Goal: Task Accomplishment & Management: Use online tool/utility

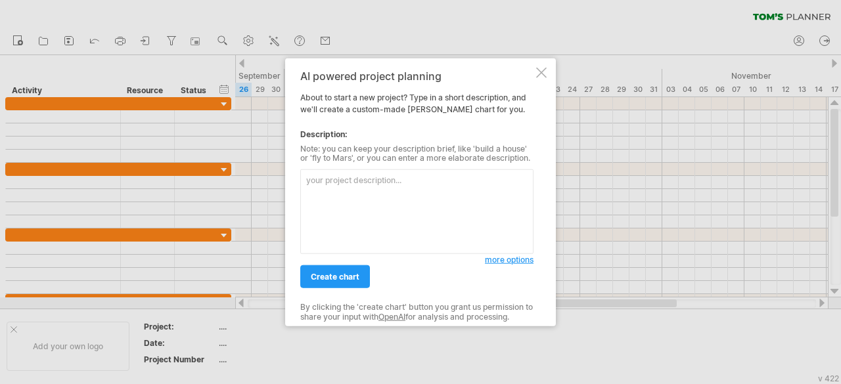
click at [332, 181] on textarea at bounding box center [416, 212] width 233 height 85
click at [329, 179] on textarea "[PERSON_NAME] [PERSON_NAME]" at bounding box center [416, 212] width 233 height 85
click at [361, 182] on textarea "[PERSON_NAME] chart" at bounding box center [416, 212] width 233 height 85
type textarea "g"
click at [428, 182] on textarea "Campus Navigation and Event" at bounding box center [416, 212] width 233 height 85
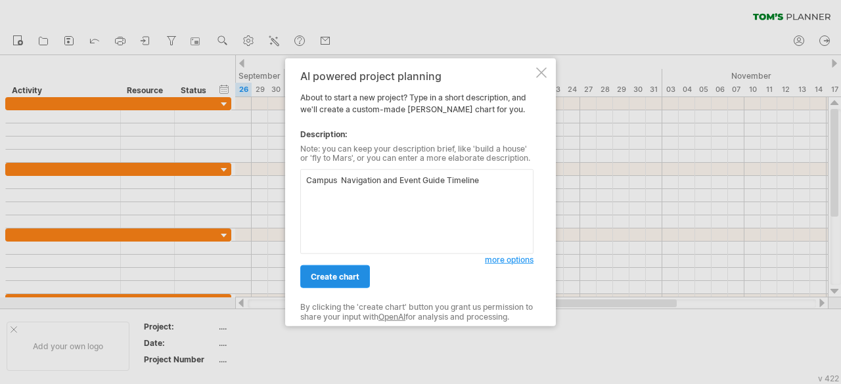
type textarea "Campus Navigation and Event Guide Timeline"
click at [336, 284] on link "create chart" at bounding box center [335, 276] width 70 height 23
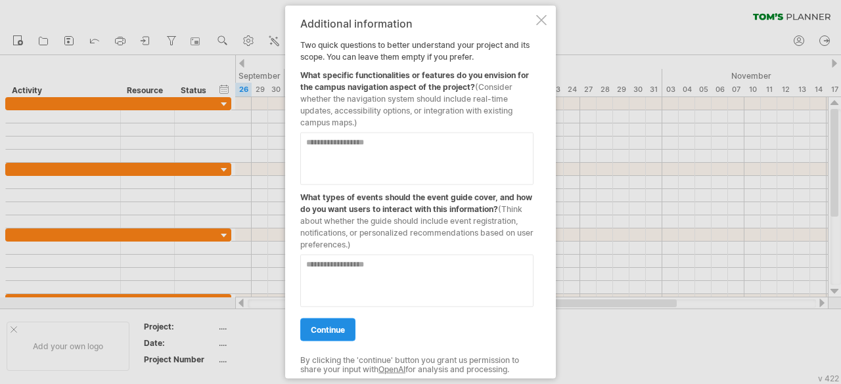
click at [330, 327] on span "continue" at bounding box center [328, 330] width 34 height 10
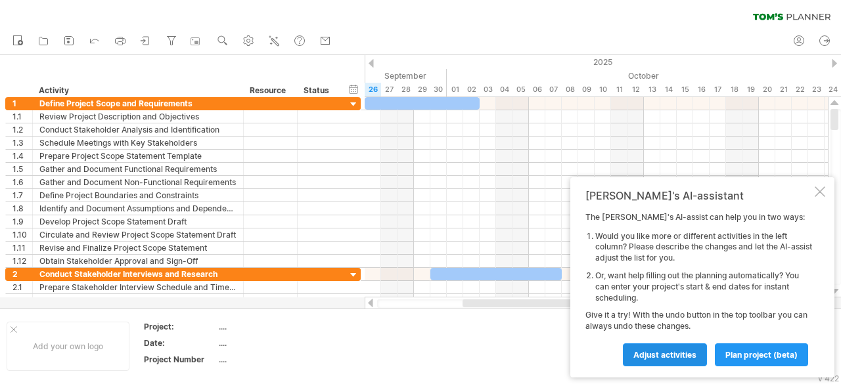
click at [653, 353] on span "Adjust activities" at bounding box center [664, 355] width 63 height 10
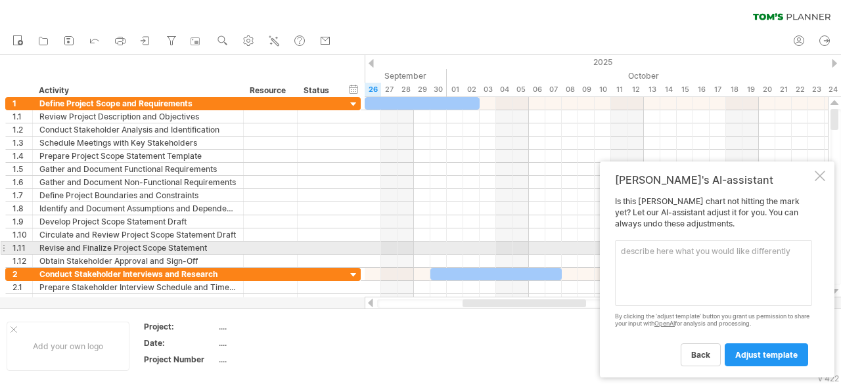
click at [647, 254] on textarea at bounding box center [713, 273] width 197 height 66
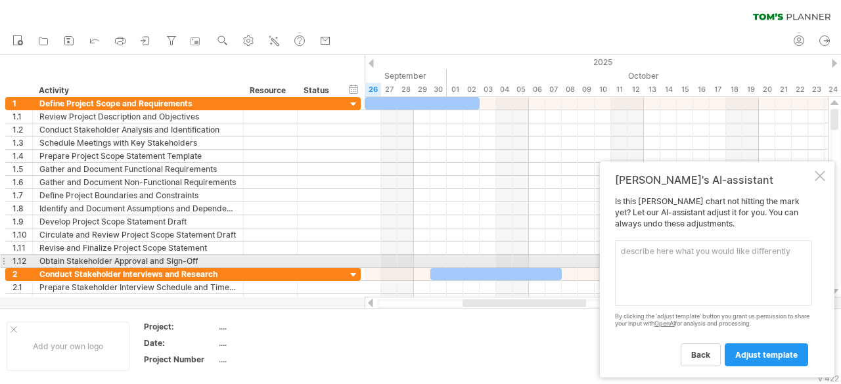
click at [636, 257] on textarea at bounding box center [713, 273] width 197 height 66
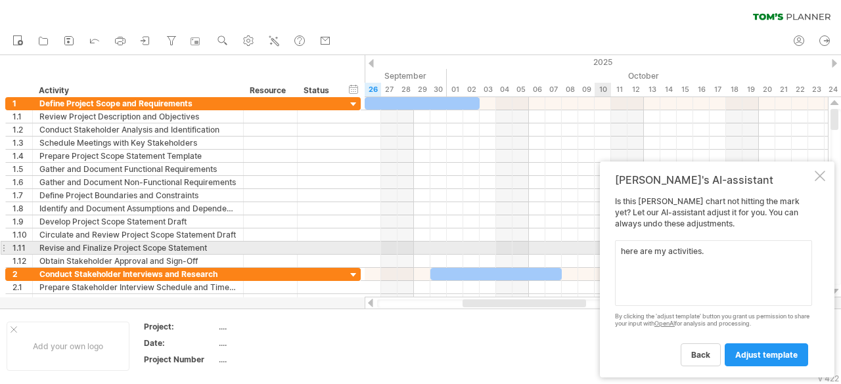
paste textarea "Literature review & research Requirements gathering System requirements specifi…"
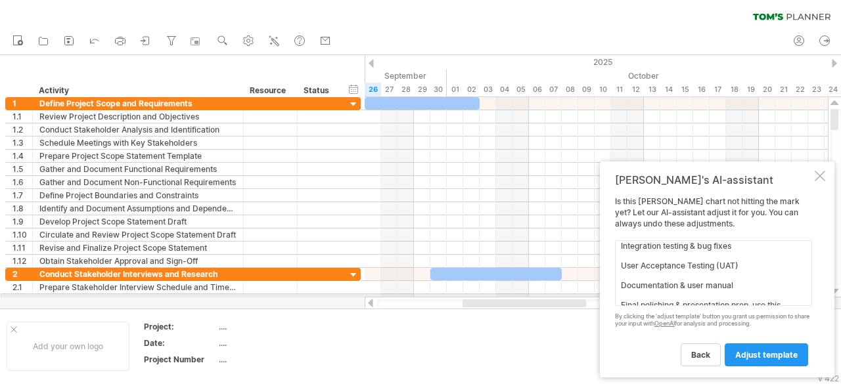
scroll to position [216, 0]
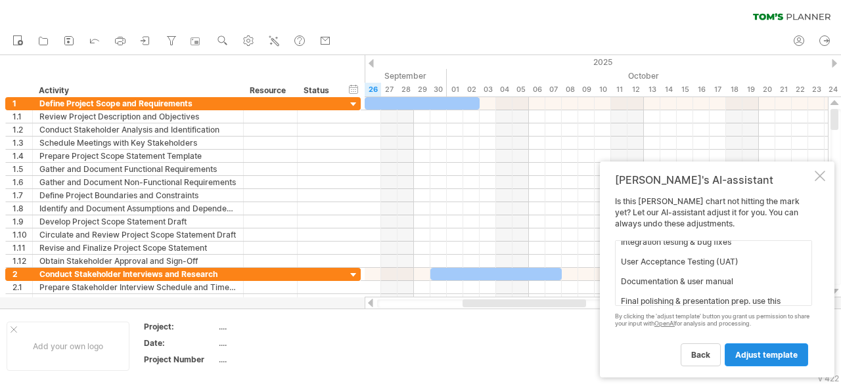
type textarea "here are my activities. Literature review & research Requirements gathering Sys…"
click at [761, 355] on span "adjust template" at bounding box center [766, 355] width 62 height 10
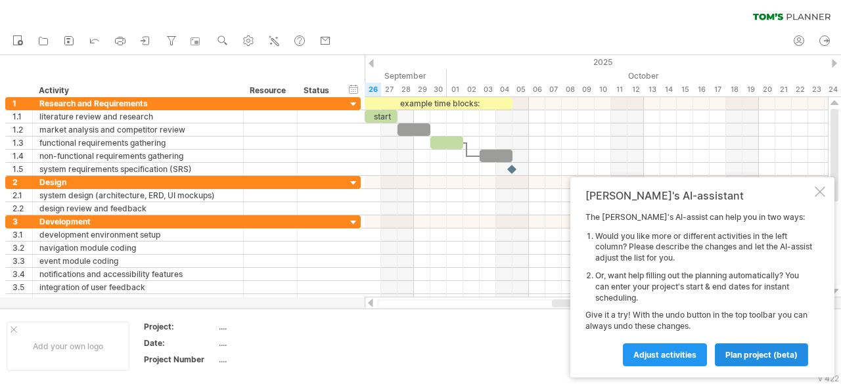
click at [747, 354] on span "plan project (beta)" at bounding box center [761, 355] width 72 height 10
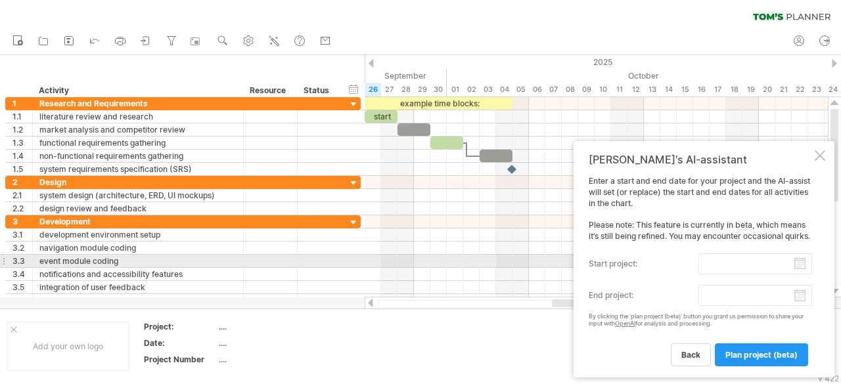
click at [626, 266] on label "start project:" at bounding box center [644, 264] width 110 height 21
click at [698, 266] on input "start project:" at bounding box center [755, 264] width 114 height 21
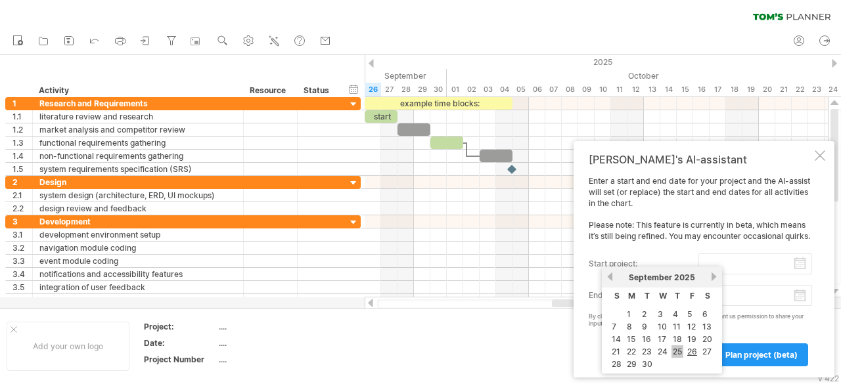
click at [675, 349] on link "25" at bounding box center [677, 352] width 12 height 12
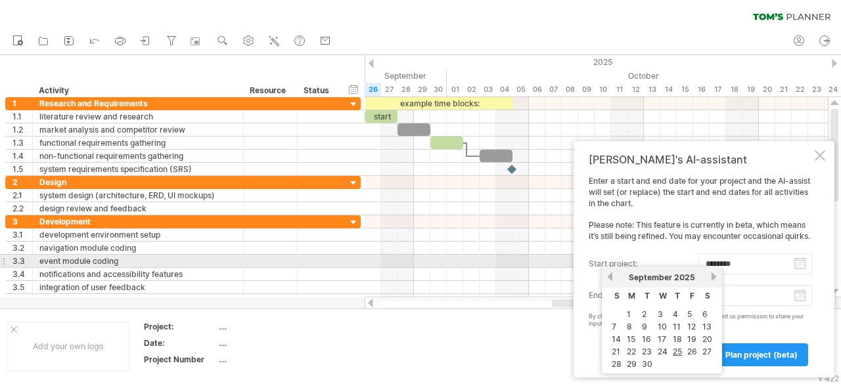
click at [713, 263] on input "********" at bounding box center [755, 264] width 114 height 21
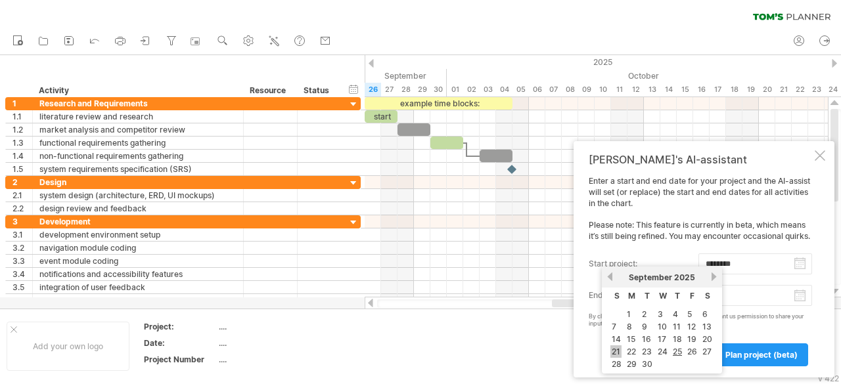
click at [615, 346] on link "21" at bounding box center [615, 352] width 11 height 12
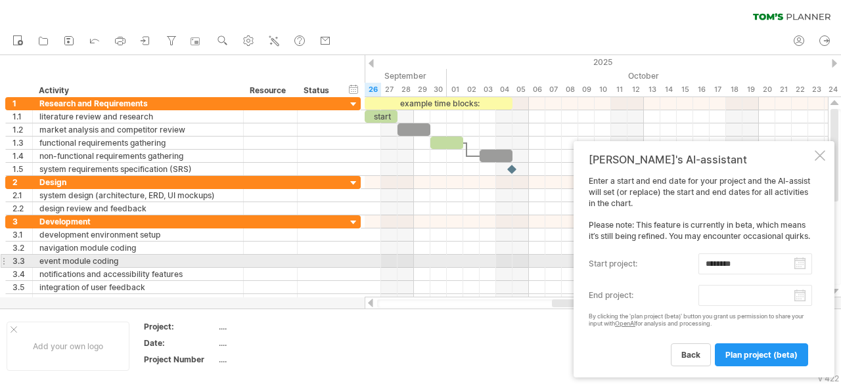
click at [712, 262] on input "********" at bounding box center [755, 264] width 114 height 21
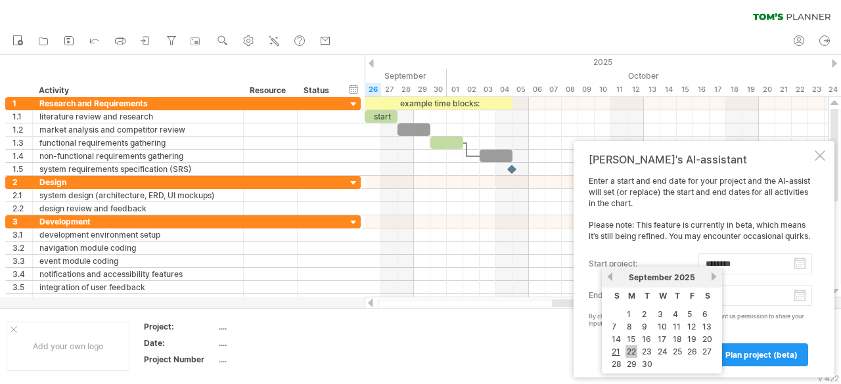
click at [631, 349] on link "22" at bounding box center [631, 352] width 12 height 12
type input "********"
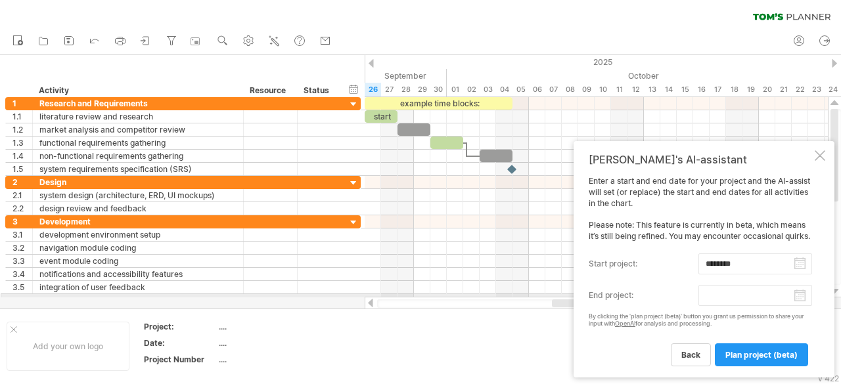
click at [626, 295] on label "end project:" at bounding box center [644, 295] width 110 height 21
click at [698, 295] on input "end project:" at bounding box center [755, 295] width 114 height 21
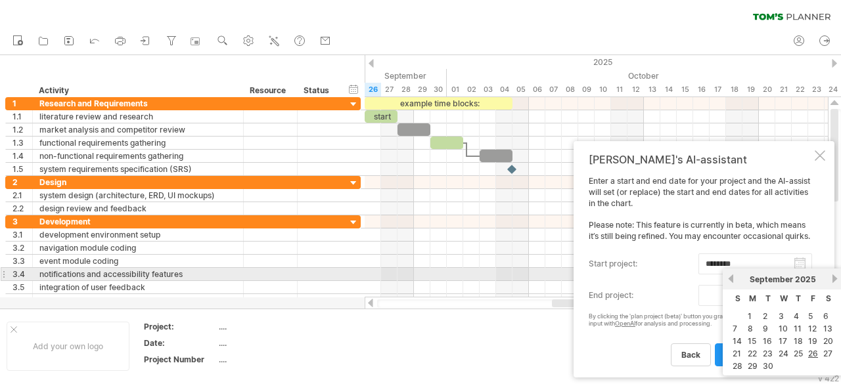
click at [835, 278] on link "next" at bounding box center [835, 279] width 10 height 10
click at [833, 277] on link "next" at bounding box center [835, 279] width 10 height 10
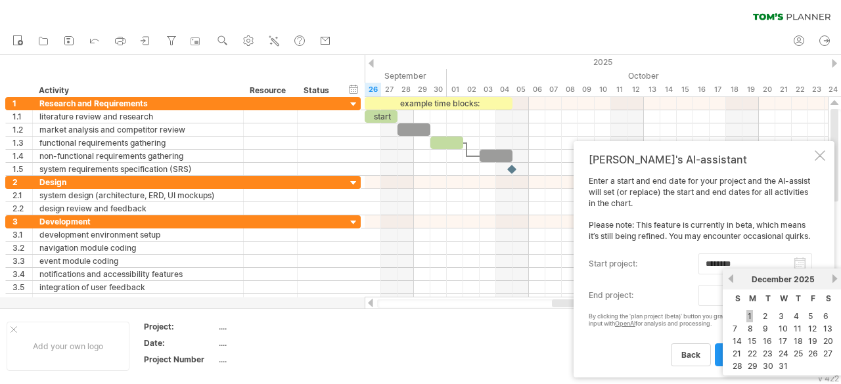
click at [748, 313] on link "1" at bounding box center [749, 316] width 7 height 12
type input "********"
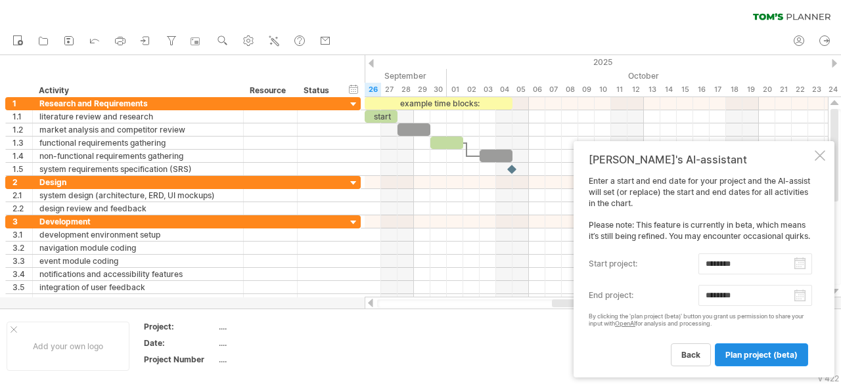
click at [752, 355] on span "plan project (beta)" at bounding box center [761, 355] width 72 height 10
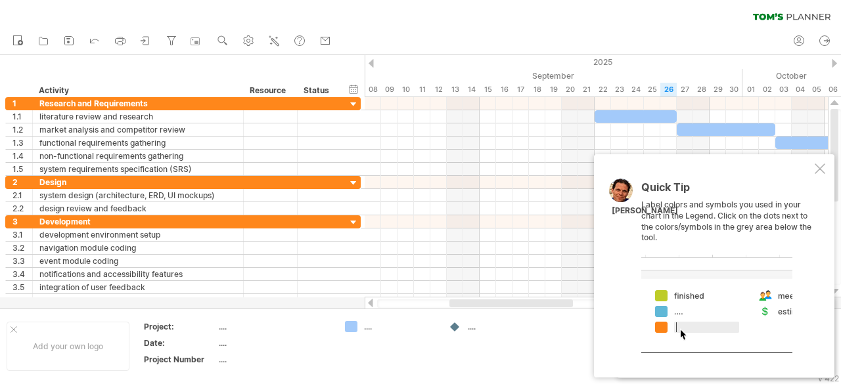
click at [657, 325] on div at bounding box center [716, 304] width 151 height 99
click at [679, 327] on div at bounding box center [716, 304] width 151 height 99
click at [696, 298] on div at bounding box center [716, 304] width 151 height 99
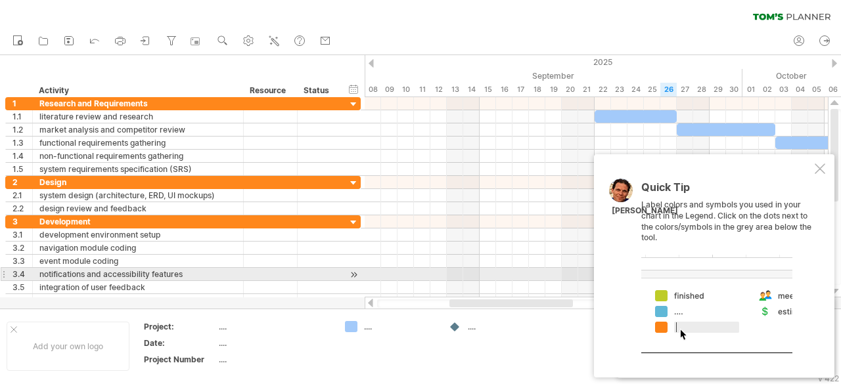
click at [669, 270] on div at bounding box center [716, 304] width 151 height 99
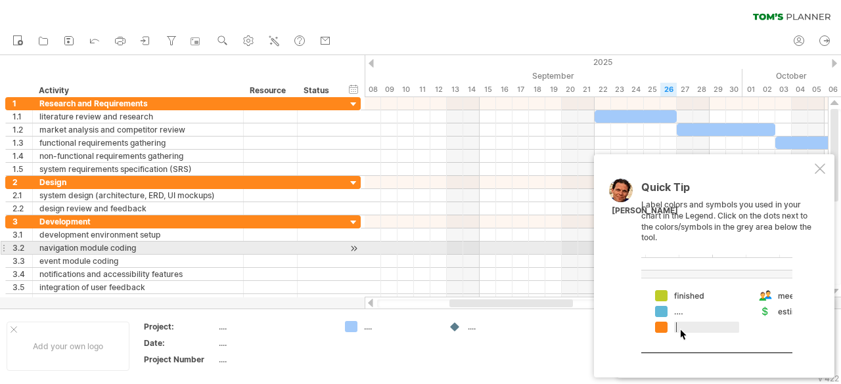
drag, startPoint x: 669, startPoint y: 270, endPoint x: 790, endPoint y: 228, distance: 128.0
click at [790, 228] on div "Quick Tip Label colors and symbols you used in your chart in the Legend. Click …" at bounding box center [726, 267] width 171 height 171
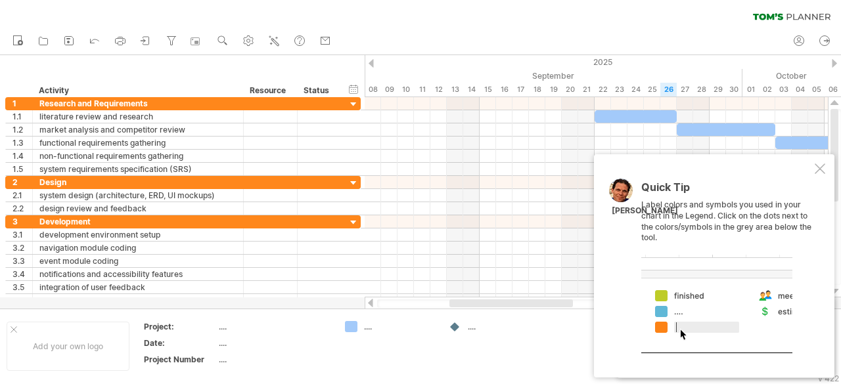
click at [663, 324] on div at bounding box center [716, 304] width 151 height 99
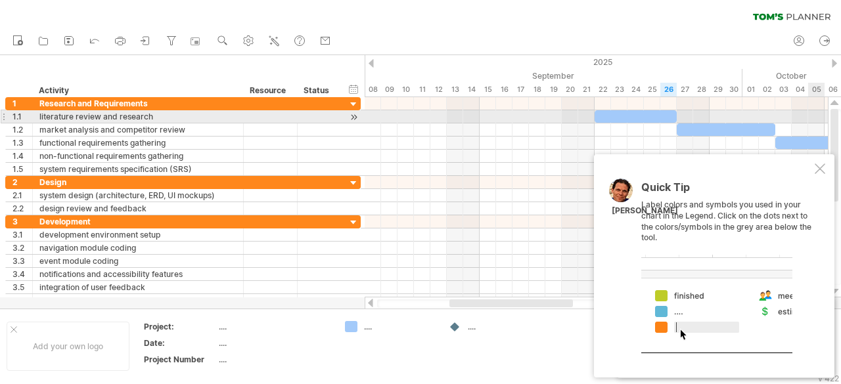
drag, startPoint x: 839, startPoint y: 127, endPoint x: 839, endPoint y: 117, distance: 9.9
click at [839, 117] on div at bounding box center [835, 197] width 11 height 176
click at [641, 112] on div at bounding box center [636, 116] width 82 height 12
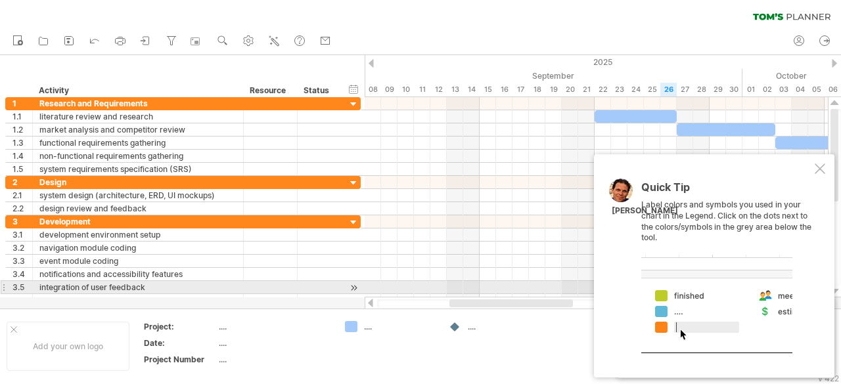
click at [678, 293] on div at bounding box center [716, 304] width 151 height 99
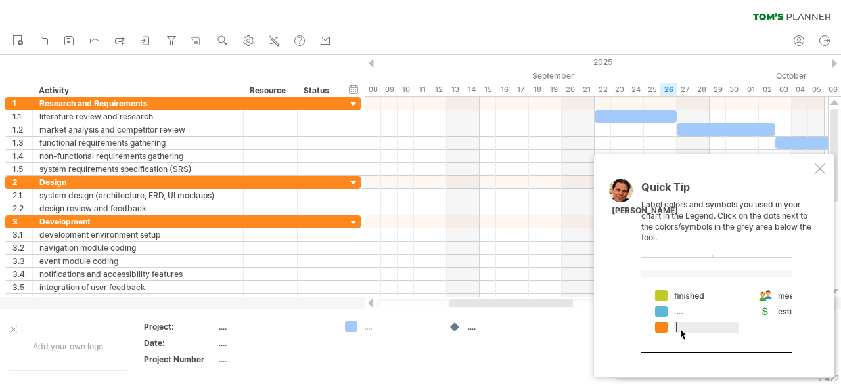
click at [659, 327] on div at bounding box center [716, 304] width 151 height 99
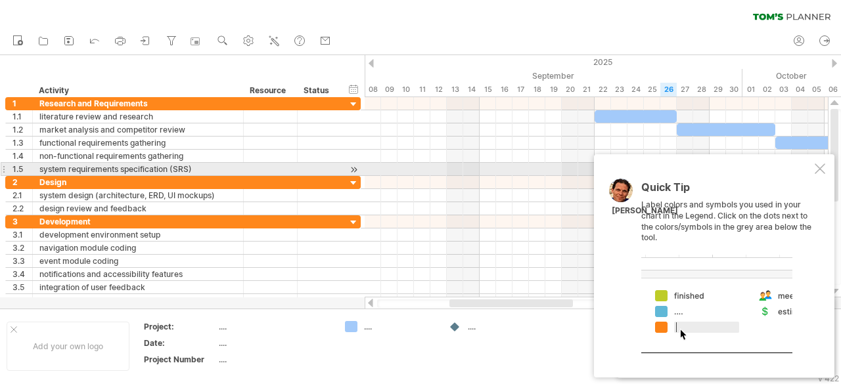
click at [817, 168] on div at bounding box center [820, 169] width 11 height 11
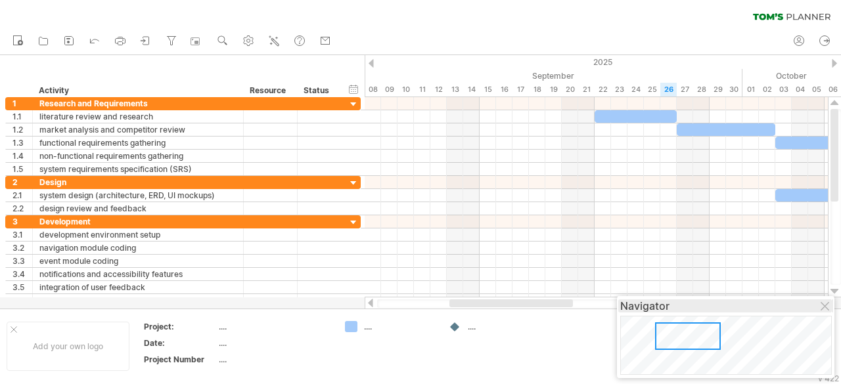
click at [702, 312] on div "Navigator" at bounding box center [725, 337] width 217 height 82
click at [702, 312] on div "Navigator" at bounding box center [725, 306] width 211 height 13
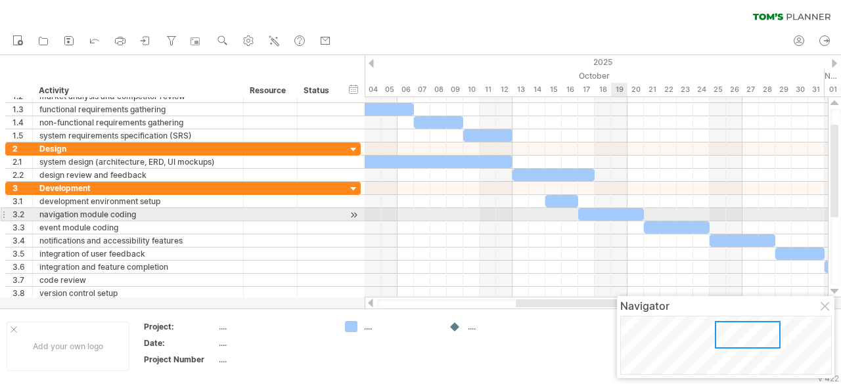
click at [614, 215] on body "progress(100%) Trying to reach [DOMAIN_NAME] Connected again... 0% clear filter…" at bounding box center [420, 193] width 841 height 387
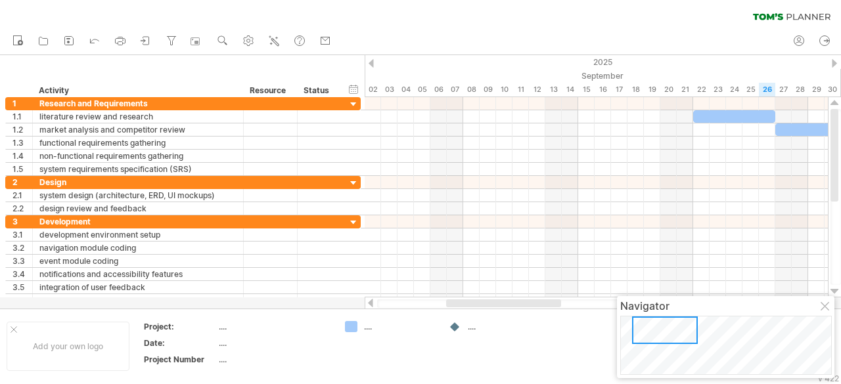
click at [643, 343] on div at bounding box center [665, 331] width 66 height 28
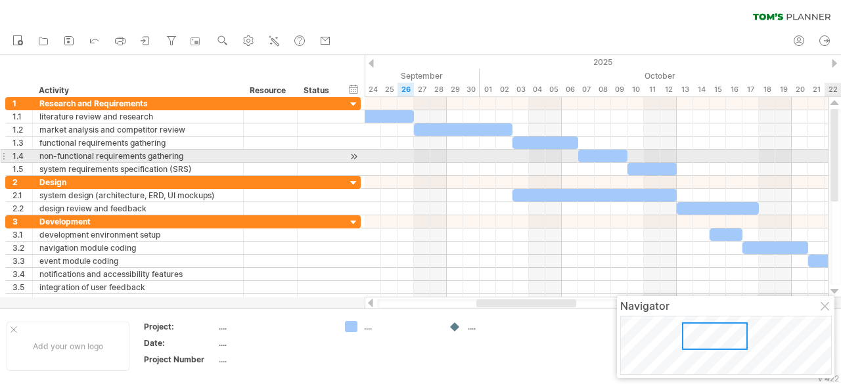
drag, startPoint x: 834, startPoint y: 223, endPoint x: 825, endPoint y: 160, distance: 63.6
click at [825, 160] on div "Trying to reach [DOMAIN_NAME] Connected again... 0% clear filter new 1" at bounding box center [420, 192] width 841 height 384
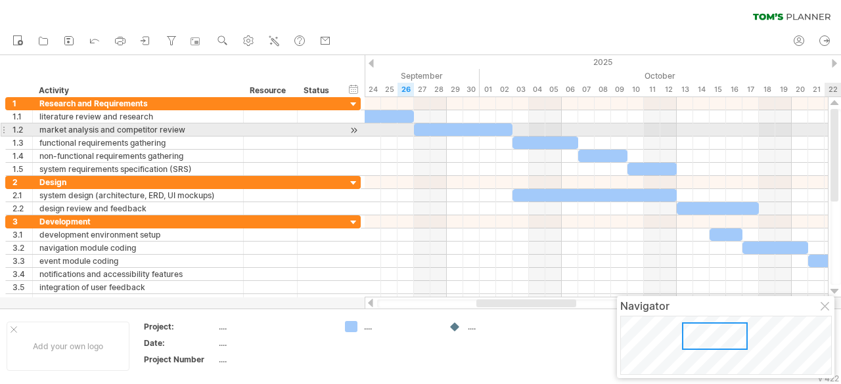
drag, startPoint x: 836, startPoint y: 168, endPoint x: 832, endPoint y: 129, distance: 39.0
click at [832, 129] on div at bounding box center [834, 155] width 8 height 93
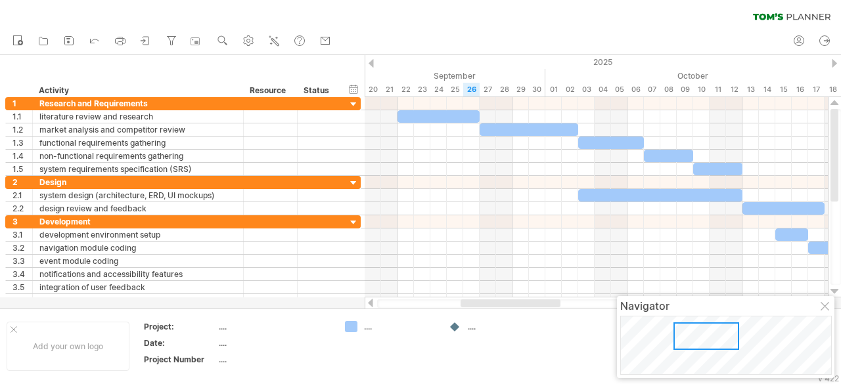
drag, startPoint x: 533, startPoint y: 306, endPoint x: 517, endPoint y: 311, distance: 16.6
click at [517, 311] on div "Trying to reach [DOMAIN_NAME] Connected again... 0% clear filter new 1" at bounding box center [420, 192] width 841 height 384
click at [826, 306] on div at bounding box center [826, 307] width 11 height 11
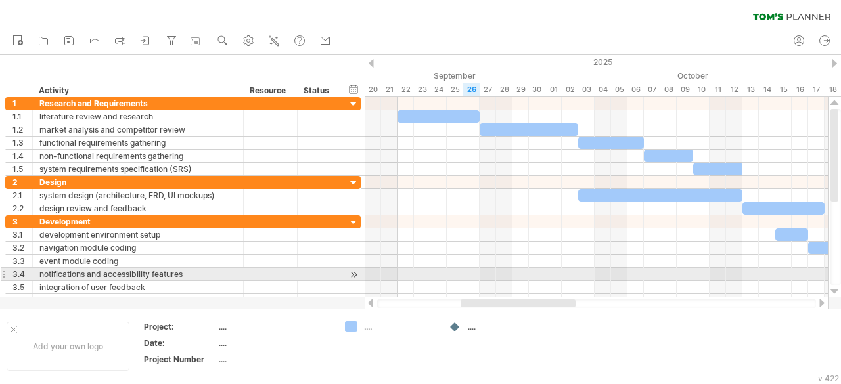
drag, startPoint x: 840, startPoint y: 166, endPoint x: 840, endPoint y: 281, distance: 115.0
click at [840, 281] on div at bounding box center [835, 197] width 11 height 176
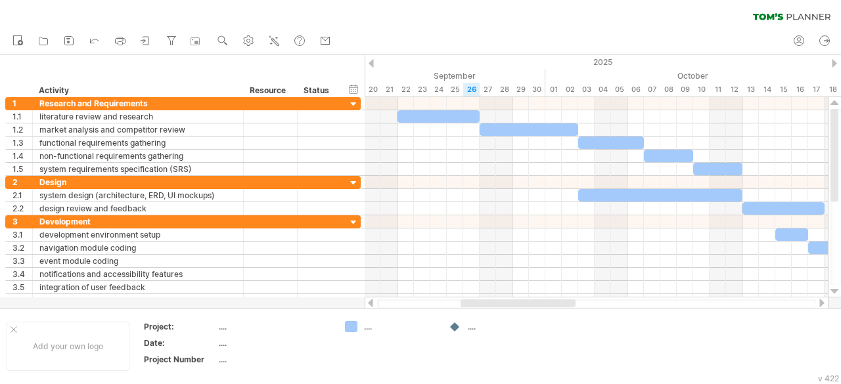
click at [823, 378] on div "v 422" at bounding box center [828, 379] width 21 height 10
click at [819, 302] on div at bounding box center [822, 303] width 11 height 9
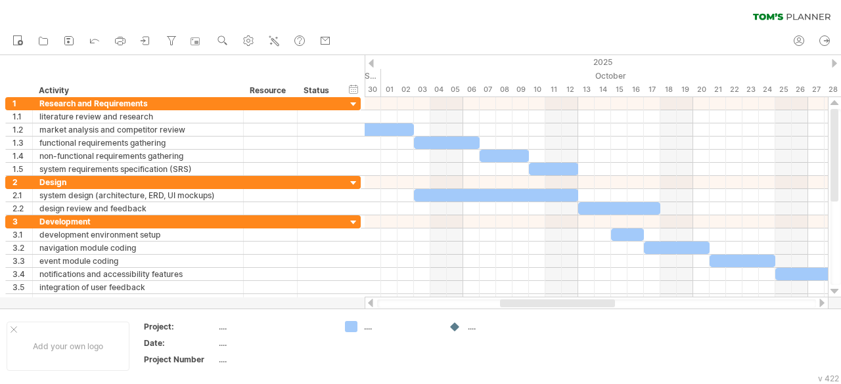
click at [819, 302] on div at bounding box center [822, 303] width 11 height 9
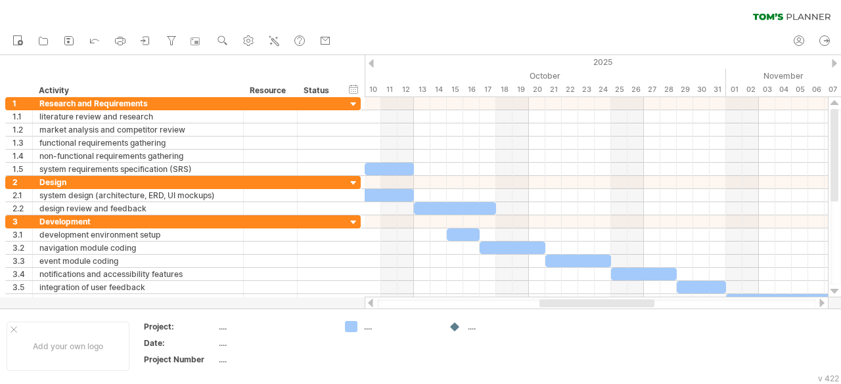
click at [819, 302] on div at bounding box center [822, 303] width 11 height 9
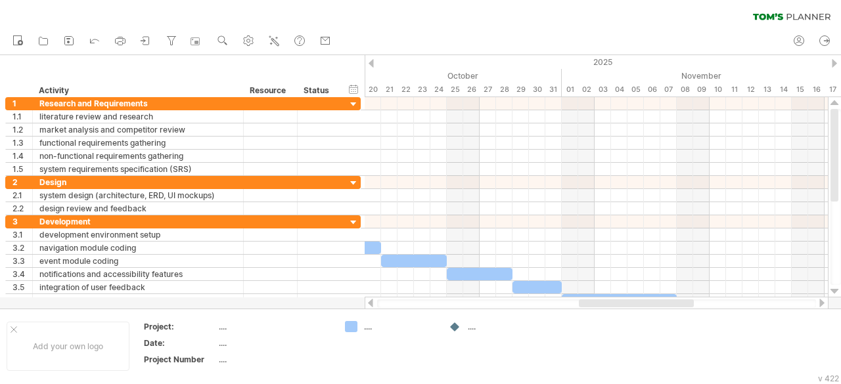
click at [819, 302] on div at bounding box center [822, 303] width 11 height 9
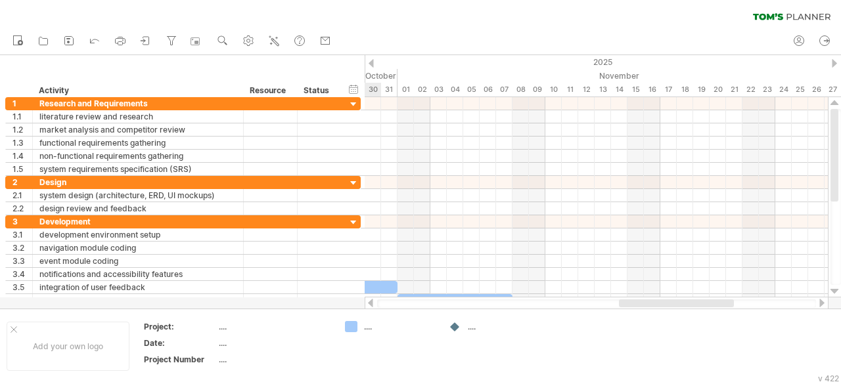
click at [819, 302] on div at bounding box center [822, 303] width 11 height 9
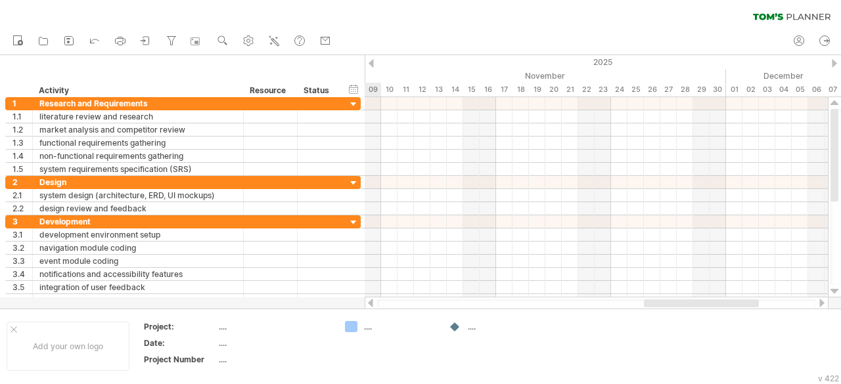
click at [818, 382] on div "v 422" at bounding box center [828, 379] width 21 height 10
click at [840, 379] on div "Add your own logo Project: .... Date: .... Project Number .... .... ...." at bounding box center [420, 346] width 841 height 75
click at [472, 329] on div "...." at bounding box center [504, 326] width 72 height 11
click at [367, 328] on div "...." at bounding box center [400, 326] width 72 height 11
click at [424, 356] on td at bounding box center [390, 346] width 104 height 51
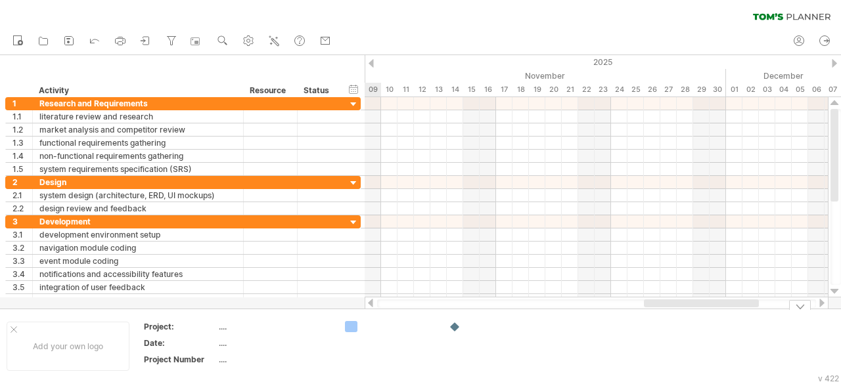
click at [424, 356] on td at bounding box center [390, 346] width 104 height 51
click at [272, 43] on line at bounding box center [271, 43] width 2 height 0
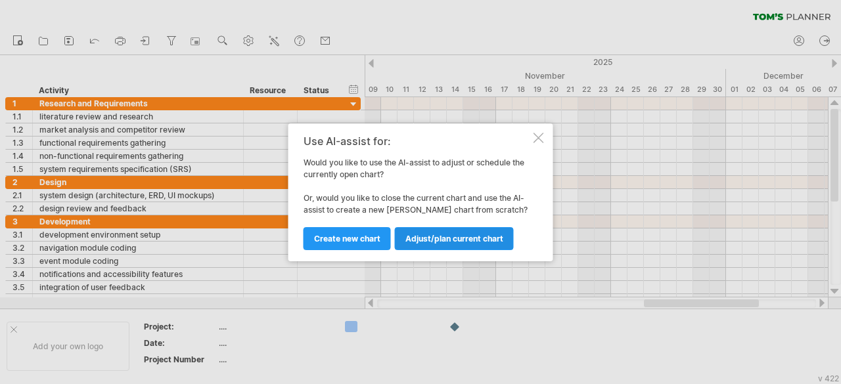
click at [443, 236] on span "Adjust/plan current chart" at bounding box center [454, 239] width 98 height 10
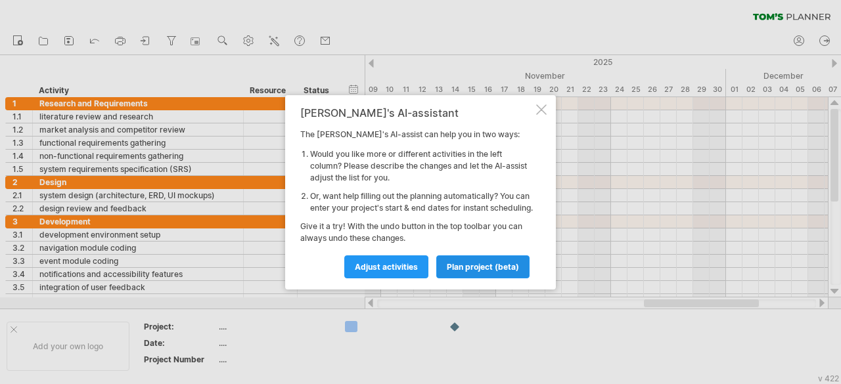
click at [473, 272] on span "plan project (beta)" at bounding box center [483, 267] width 72 height 10
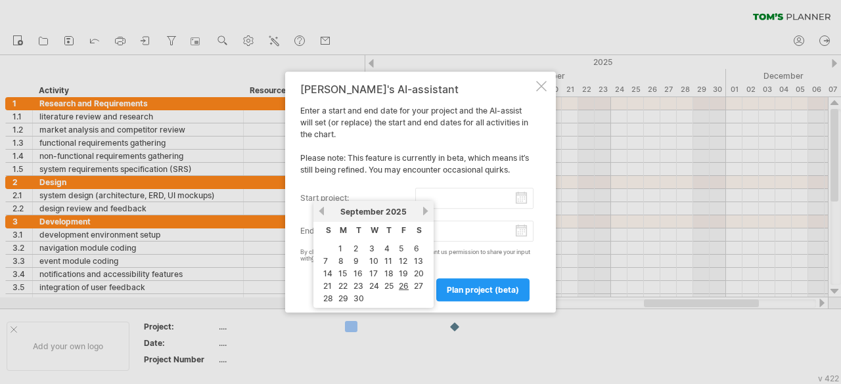
click at [518, 199] on input "start project:" at bounding box center [474, 198] width 119 height 21
click at [340, 281] on link "22" at bounding box center [343, 286] width 12 height 12
type input "********"
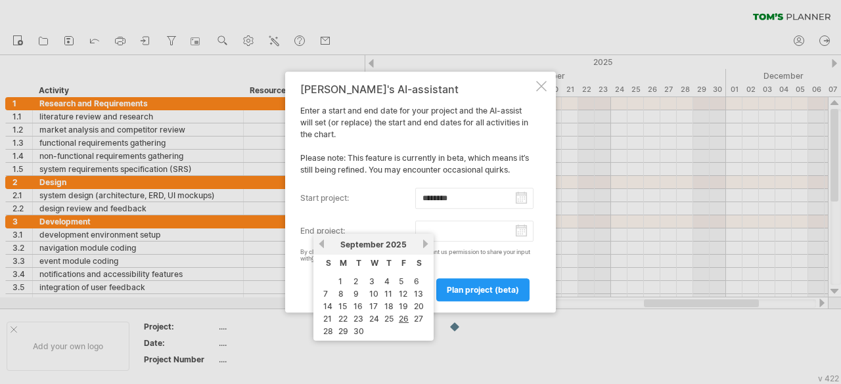
click at [434, 225] on input "end project:" at bounding box center [474, 231] width 119 height 21
click at [423, 244] on link "next" at bounding box center [425, 244] width 10 height 10
click at [340, 278] on link "1" at bounding box center [340, 281] width 7 height 12
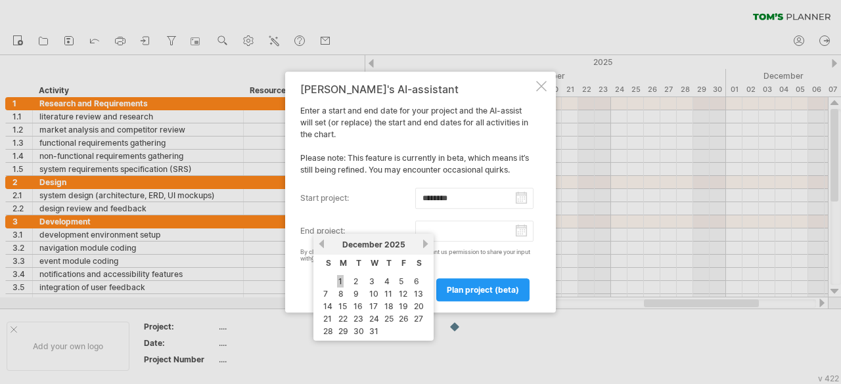
type input "********"
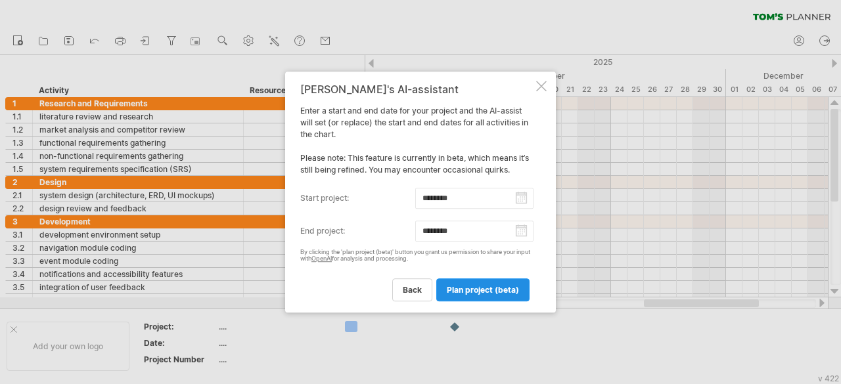
click at [470, 284] on link "plan project (beta)" at bounding box center [482, 290] width 93 height 23
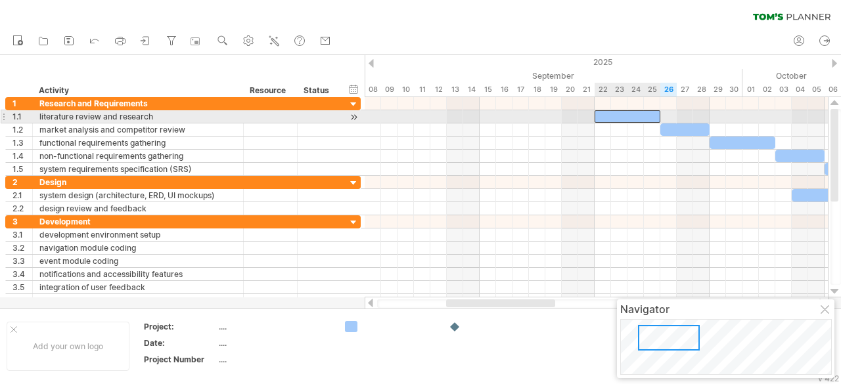
click at [606, 112] on div at bounding box center [628, 116] width 66 height 12
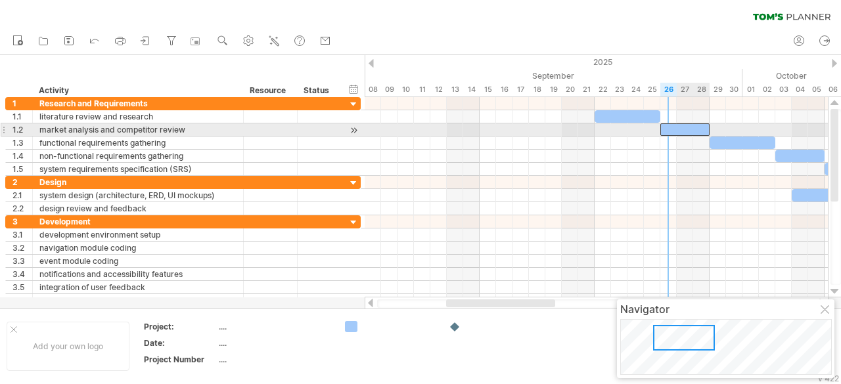
click at [667, 127] on div at bounding box center [684, 130] width 49 height 12
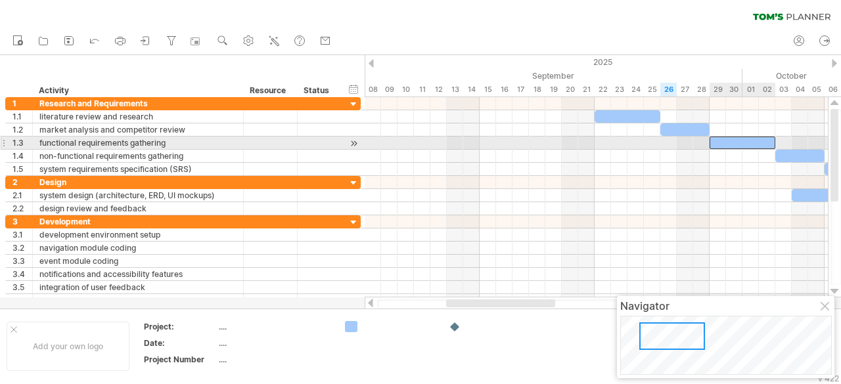
click at [732, 143] on div at bounding box center [743, 143] width 66 height 12
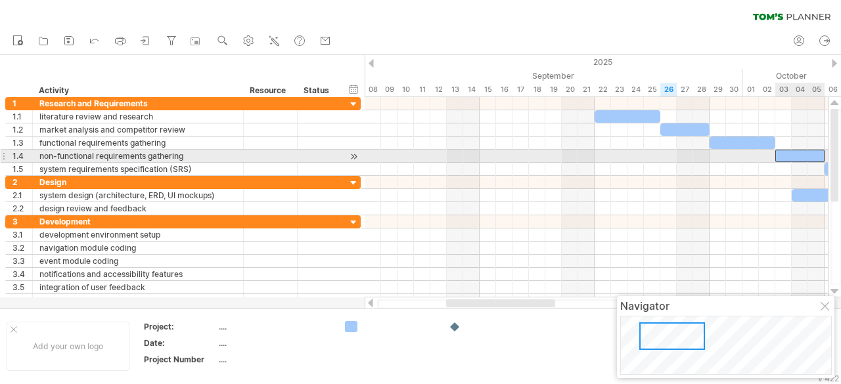
click at [788, 151] on div at bounding box center [799, 156] width 49 height 12
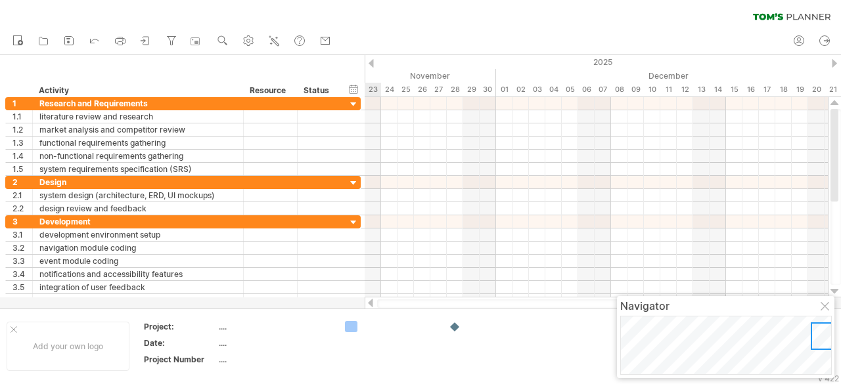
click at [787, 325] on body "progress(100%) Trying to reach [DOMAIN_NAME] Connected again... 0% clear filter…" at bounding box center [420, 193] width 841 height 387
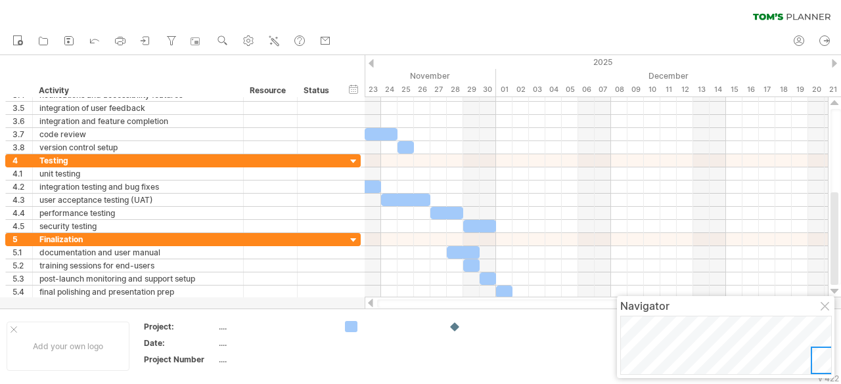
drag, startPoint x: 833, startPoint y: 166, endPoint x: 840, endPoint y: 307, distance: 141.4
click at [840, 307] on div "Trying to reach [DOMAIN_NAME] Connected again... 0% clear filter new 1" at bounding box center [420, 192] width 841 height 384
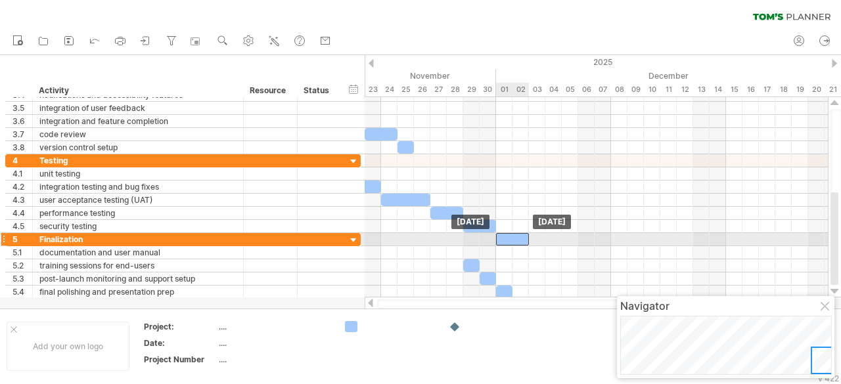
drag, startPoint x: 457, startPoint y: 247, endPoint x: 509, endPoint y: 233, distance: 53.1
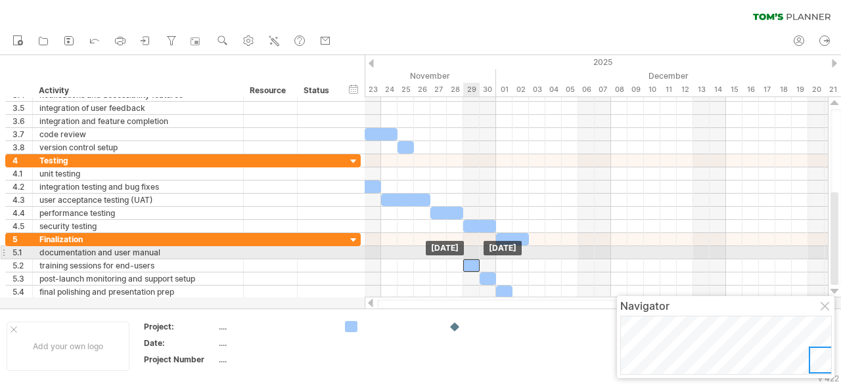
click at [476, 260] on div at bounding box center [471, 266] width 16 height 12
drag, startPoint x: 512, startPoint y: 236, endPoint x: 478, endPoint y: 248, distance: 36.4
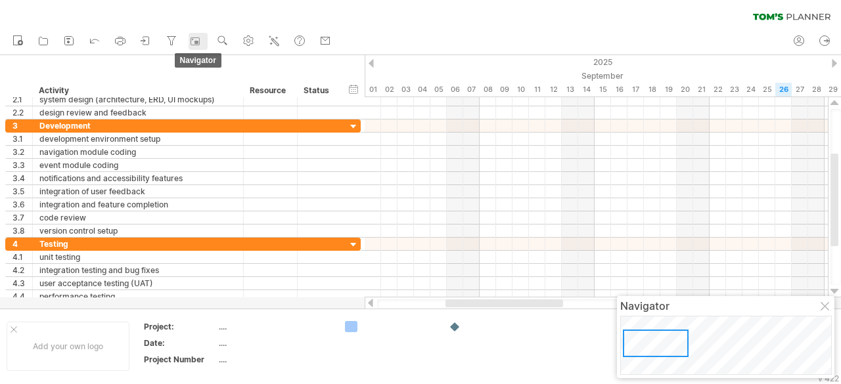
click at [198, 39] on rect at bounding box center [195, 41] width 13 height 13
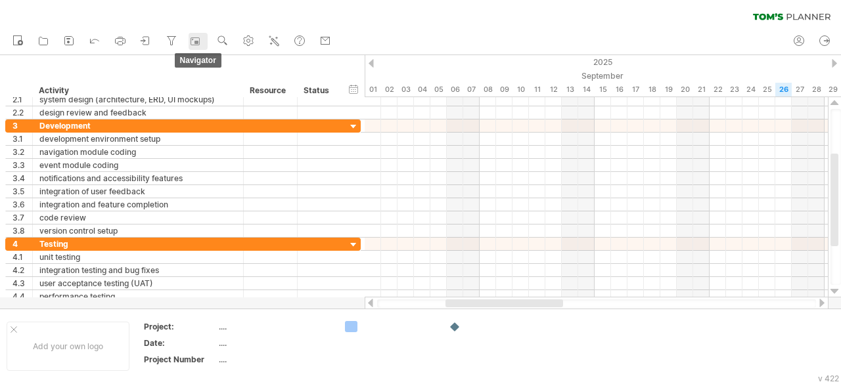
click at [198, 39] on rect at bounding box center [195, 41] width 13 height 13
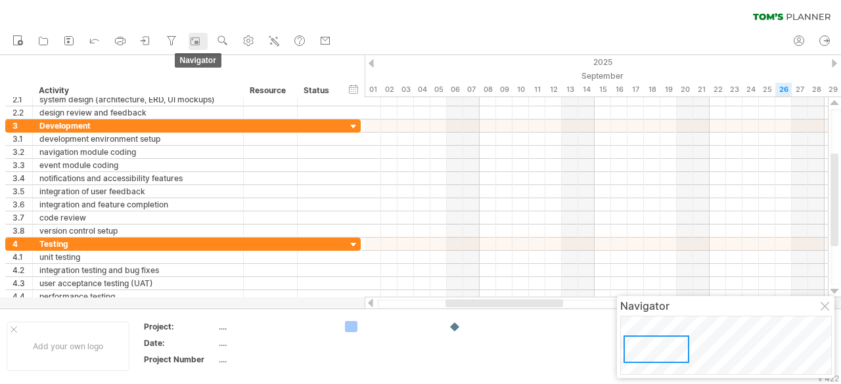
click at [198, 39] on rect at bounding box center [195, 41] width 13 height 13
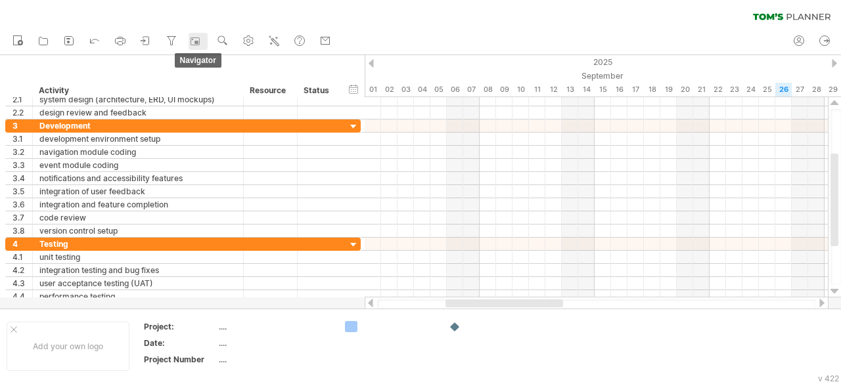
click at [198, 39] on rect at bounding box center [195, 41] width 13 height 13
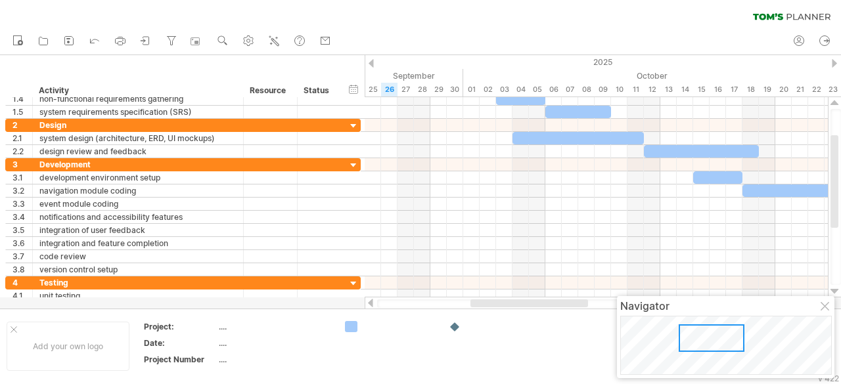
drag, startPoint x: 687, startPoint y: 335, endPoint x: 712, endPoint y: 338, distance: 24.5
click at [712, 338] on div at bounding box center [712, 339] width 66 height 28
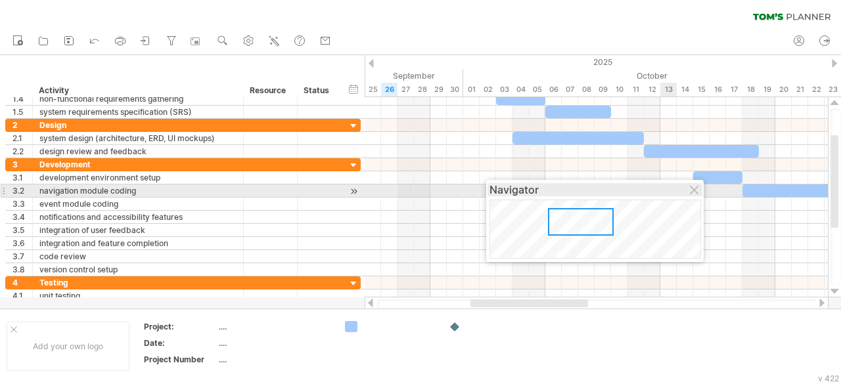
drag, startPoint x: 760, startPoint y: 312, endPoint x: 628, endPoint y: 198, distance: 174.2
click at [628, 196] on div "Navigator" at bounding box center [594, 189] width 211 height 13
click at [628, 198] on div "Navigator" at bounding box center [594, 191] width 211 height 13
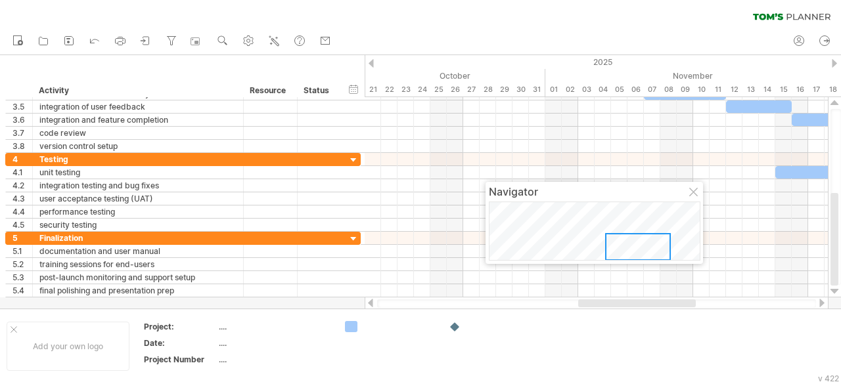
drag, startPoint x: 676, startPoint y: 302, endPoint x: 624, endPoint y: 299, distance: 52.0
click at [624, 299] on div at bounding box center [597, 303] width 464 height 13
click at [353, 235] on div at bounding box center [354, 239] width 12 height 12
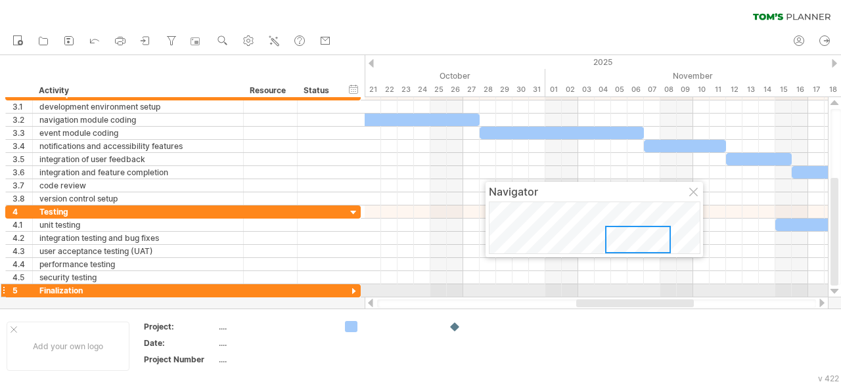
click at [353, 286] on div at bounding box center [354, 292] width 12 height 12
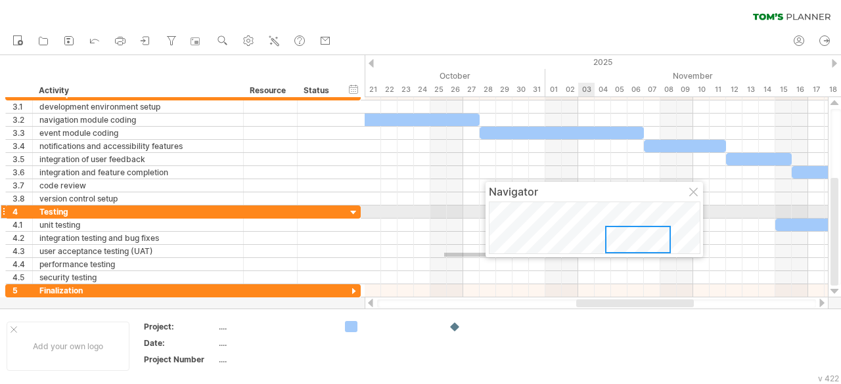
drag, startPoint x: 444, startPoint y: 253, endPoint x: 577, endPoint y: 200, distance: 143.0
click at [577, 200] on body "progress(100%) Trying to reach [DOMAIN_NAME] Connected again... 0% clear filter…" at bounding box center [420, 193] width 841 height 387
